Goal: Task Accomplishment & Management: Manage account settings

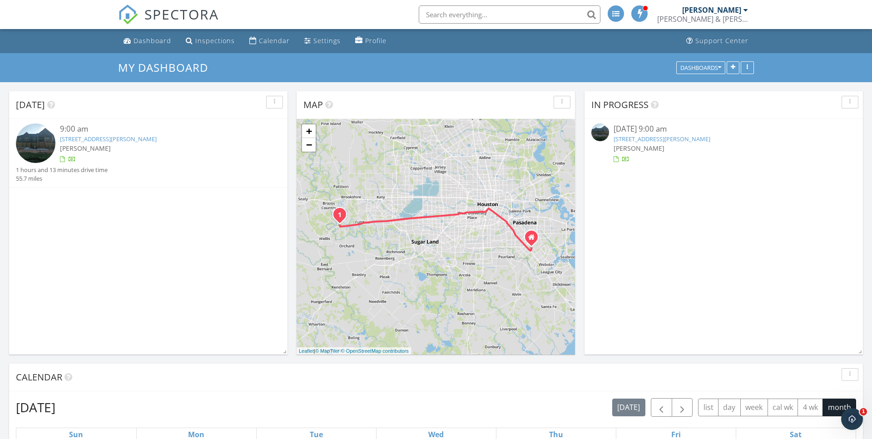
click at [115, 138] on link "[STREET_ADDRESS][PERSON_NAME]" at bounding box center [108, 139] width 97 height 8
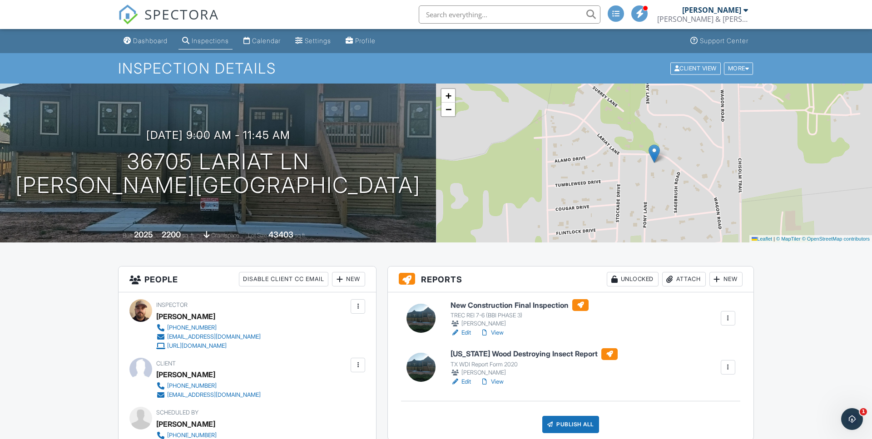
click at [464, 381] on link "Edit" at bounding box center [461, 381] width 20 height 9
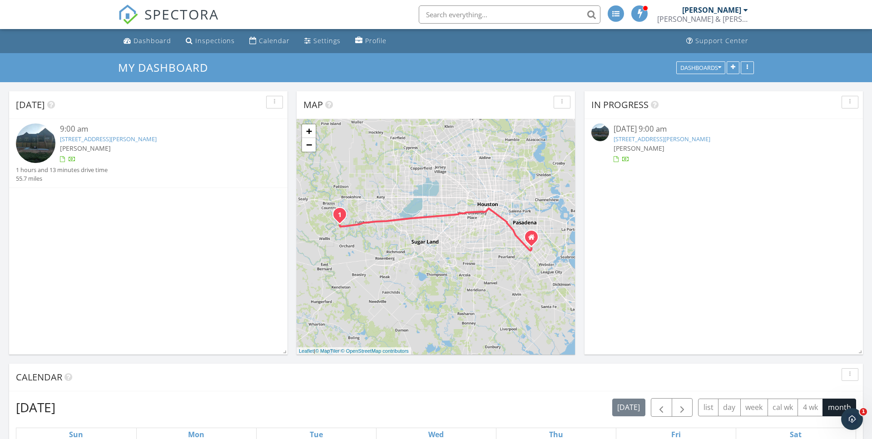
click at [120, 139] on link "[STREET_ADDRESS][PERSON_NAME]" at bounding box center [108, 139] width 97 height 8
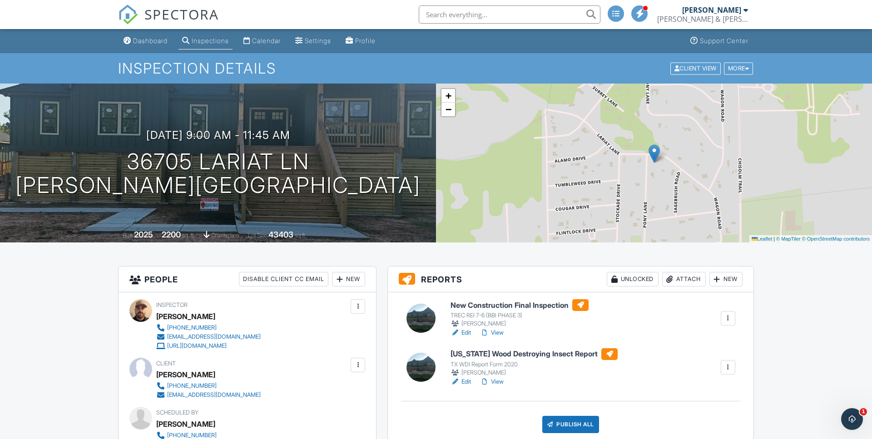
click at [469, 333] on link "Edit" at bounding box center [461, 332] width 20 height 9
